Goal: Navigation & Orientation: Locate item on page

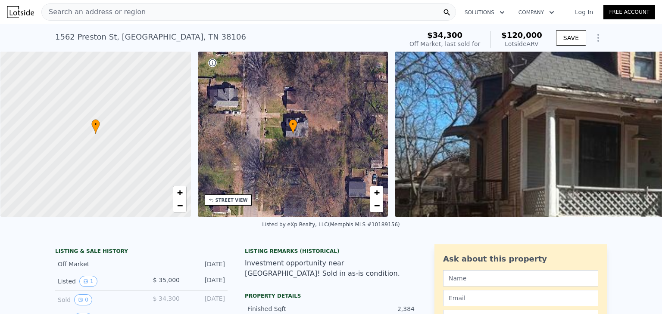
scroll to position [0, 3]
click at [177, 196] on span "+" at bounding box center [179, 192] width 6 height 11
click at [178, 208] on span "−" at bounding box center [179, 205] width 6 height 11
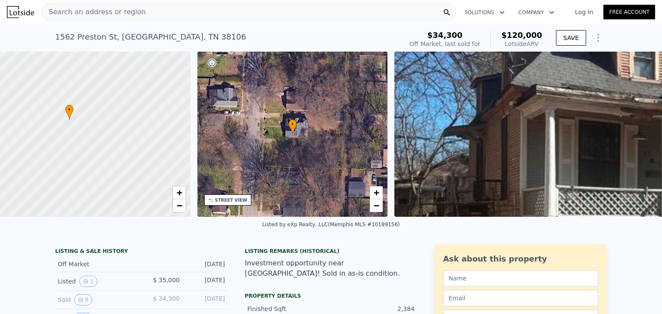
drag, startPoint x: 83, startPoint y: 137, endPoint x: 57, endPoint y: 123, distance: 29.7
click at [57, 123] on div at bounding box center [95, 134] width 228 height 199
drag, startPoint x: 117, startPoint y: 115, endPoint x: 122, endPoint y: 149, distance: 34.0
click at [122, 149] on div at bounding box center [96, 134] width 228 height 199
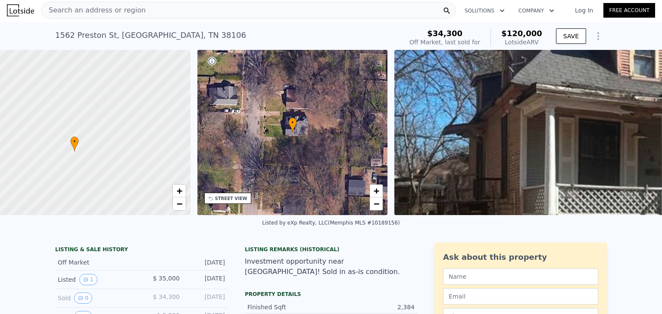
scroll to position [0, 0]
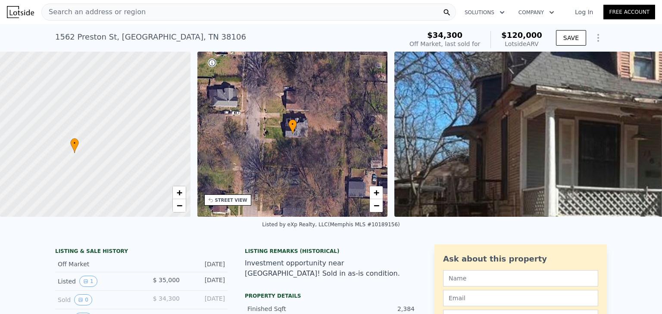
click at [150, 164] on div at bounding box center [95, 134] width 228 height 199
click at [177, 193] on span "+" at bounding box center [179, 192] width 6 height 11
drag, startPoint x: 100, startPoint y: 150, endPoint x: 136, endPoint y: 150, distance: 35.3
click at [136, 150] on div at bounding box center [95, 134] width 228 height 199
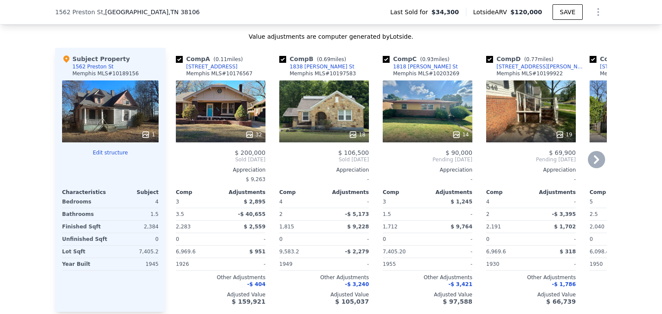
scroll to position [889, 0]
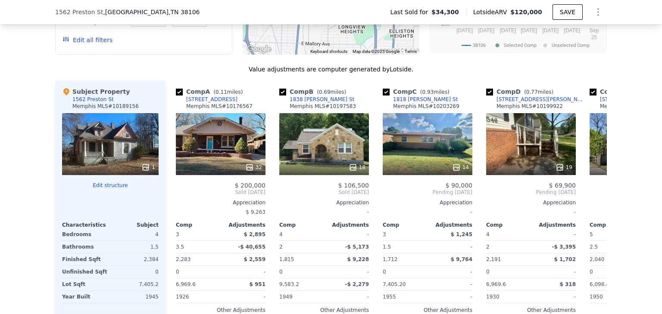
click at [115, 165] on div at bounding box center [110, 168] width 96 height 16
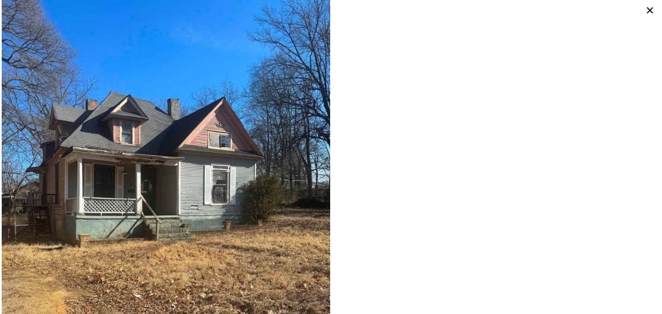
click at [647, 10] on icon at bounding box center [650, 10] width 14 height 14
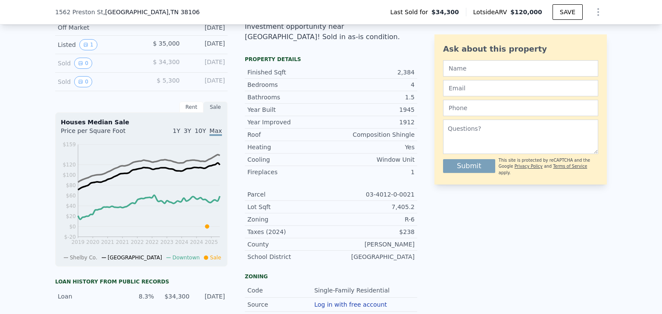
scroll to position [233, 0]
